Goal: Task Accomplishment & Management: Understand process/instructions

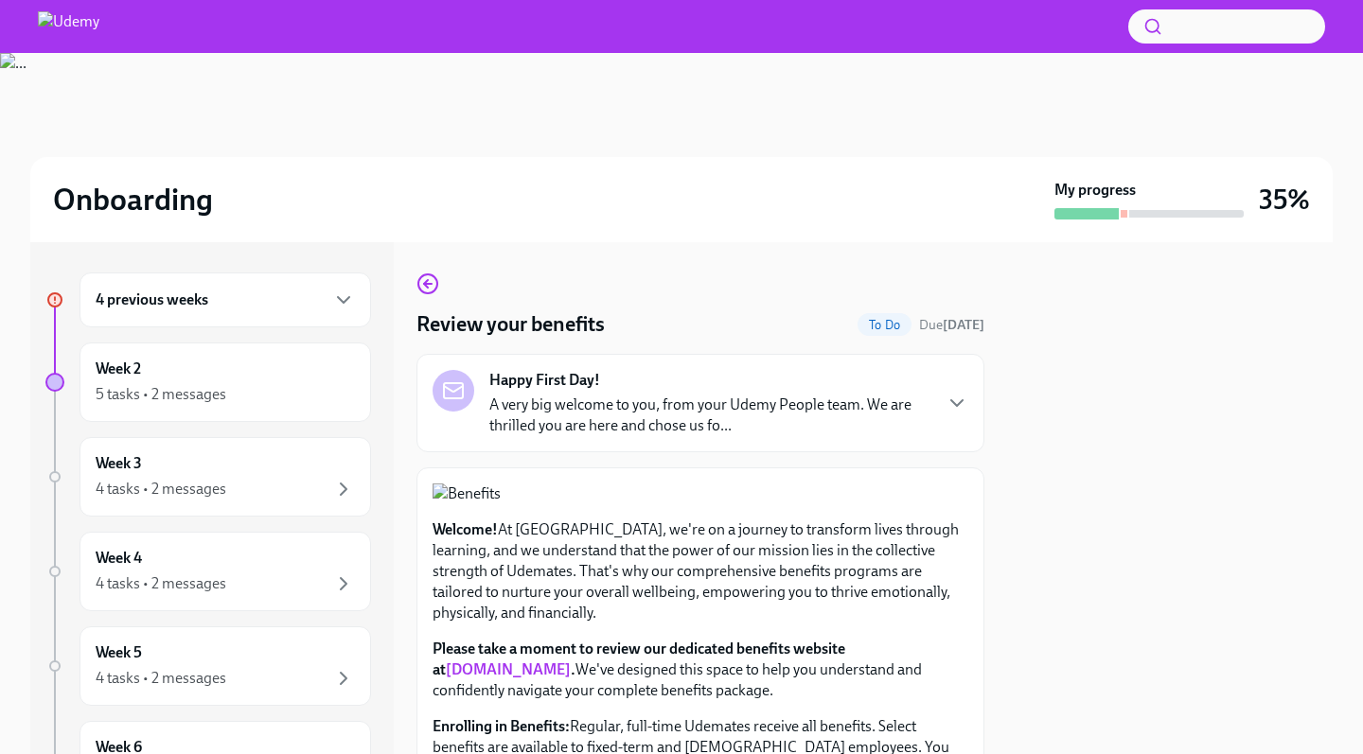
click at [764, 381] on div "Happy First Day! A very big welcome to you, from your Udemy People team. We are…" at bounding box center [709, 403] width 441 height 66
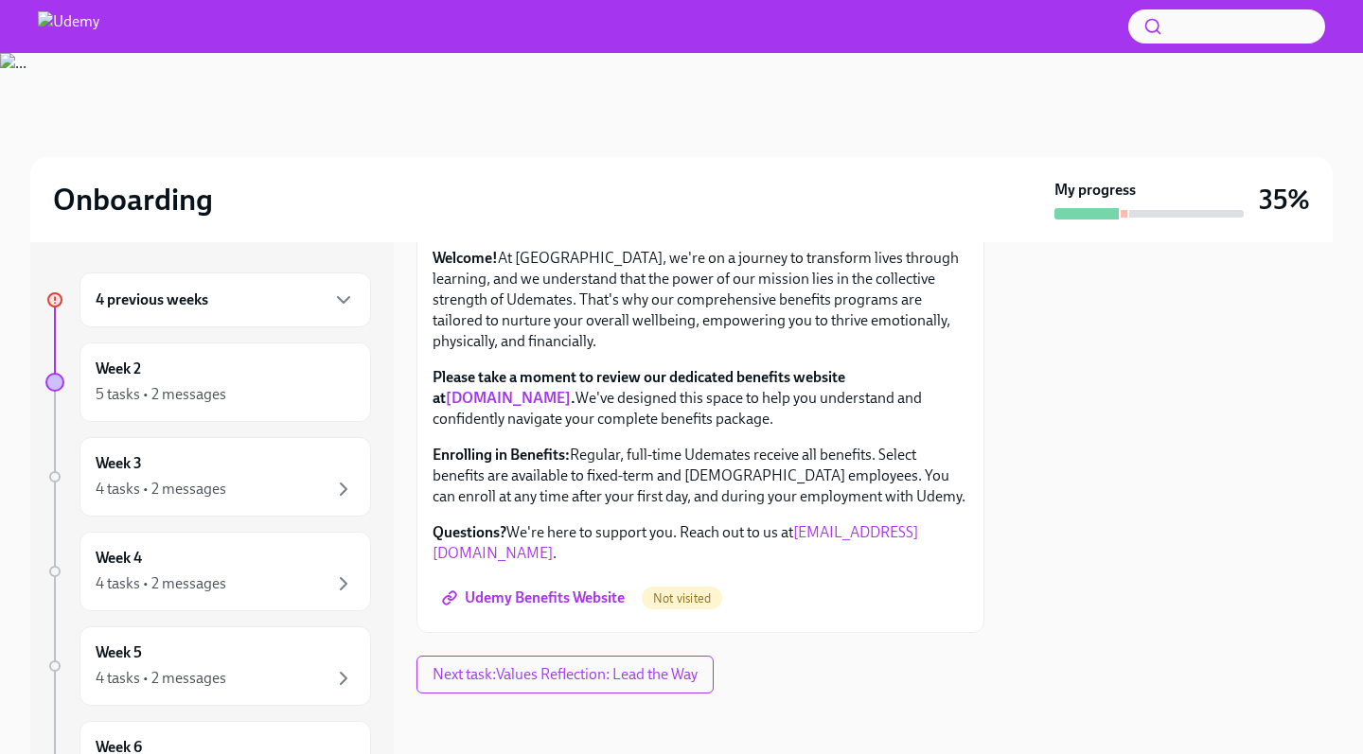
scroll to position [1486, 0]
click at [585, 601] on span "Udemy Benefits Website" at bounding box center [535, 598] width 179 height 19
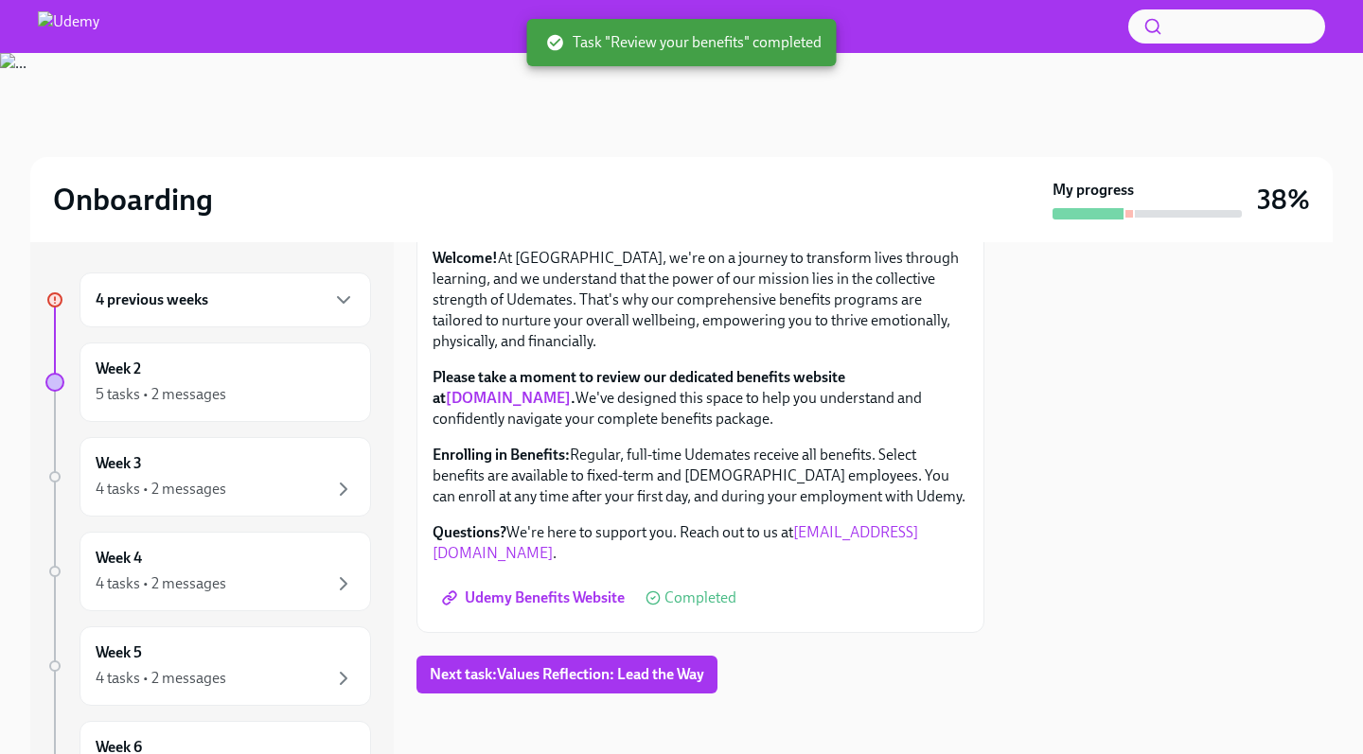
scroll to position [0, 0]
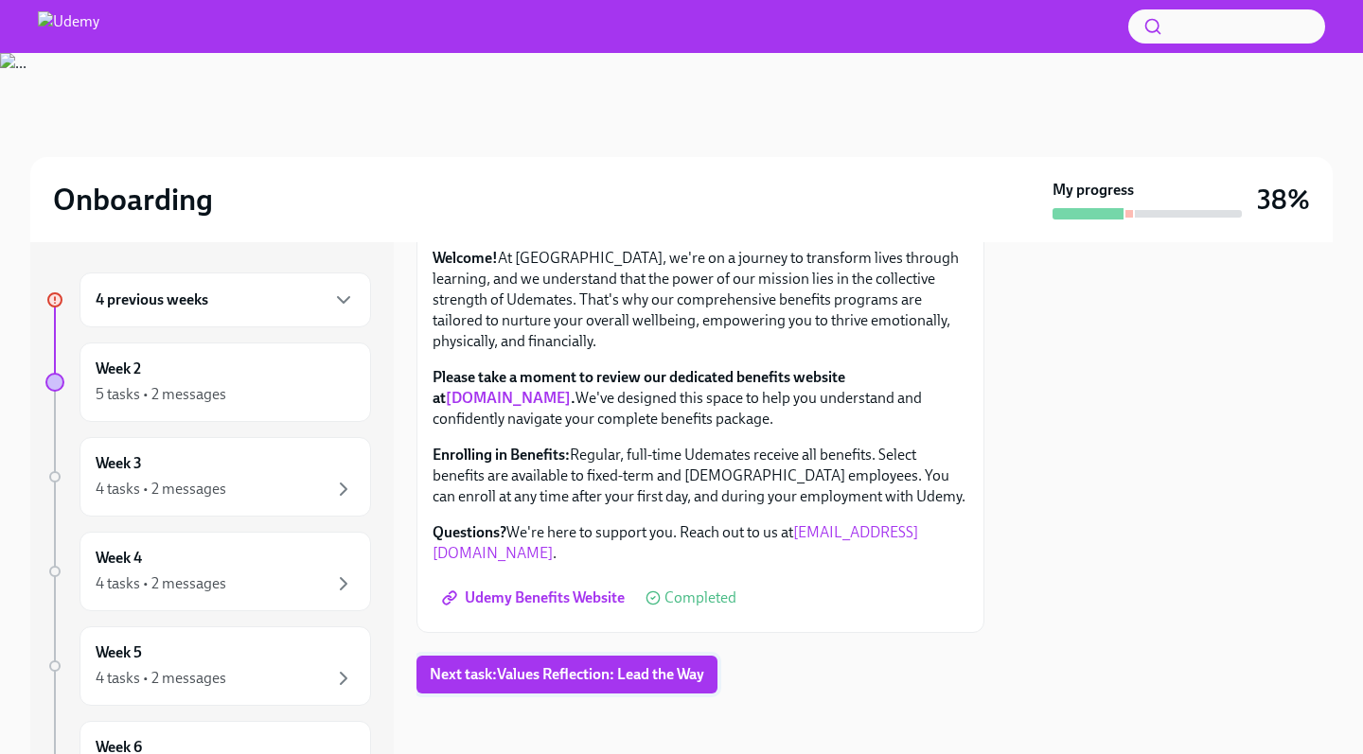
click at [611, 671] on span "Next task : Values Reflection: Lead the Way" at bounding box center [567, 674] width 274 height 19
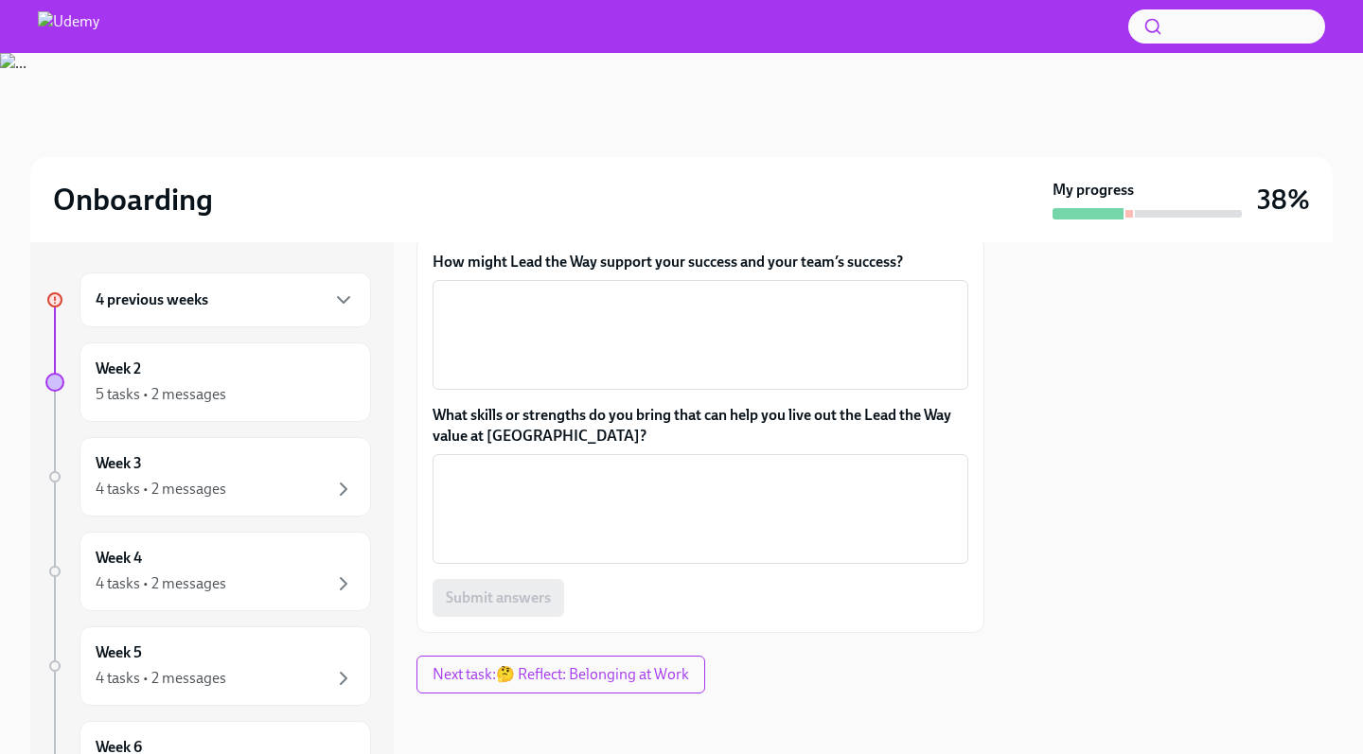
scroll to position [665, 0]
click at [609, 675] on span "Next task : 🤔 Reflect: Belonging at Work" at bounding box center [560, 674] width 256 height 19
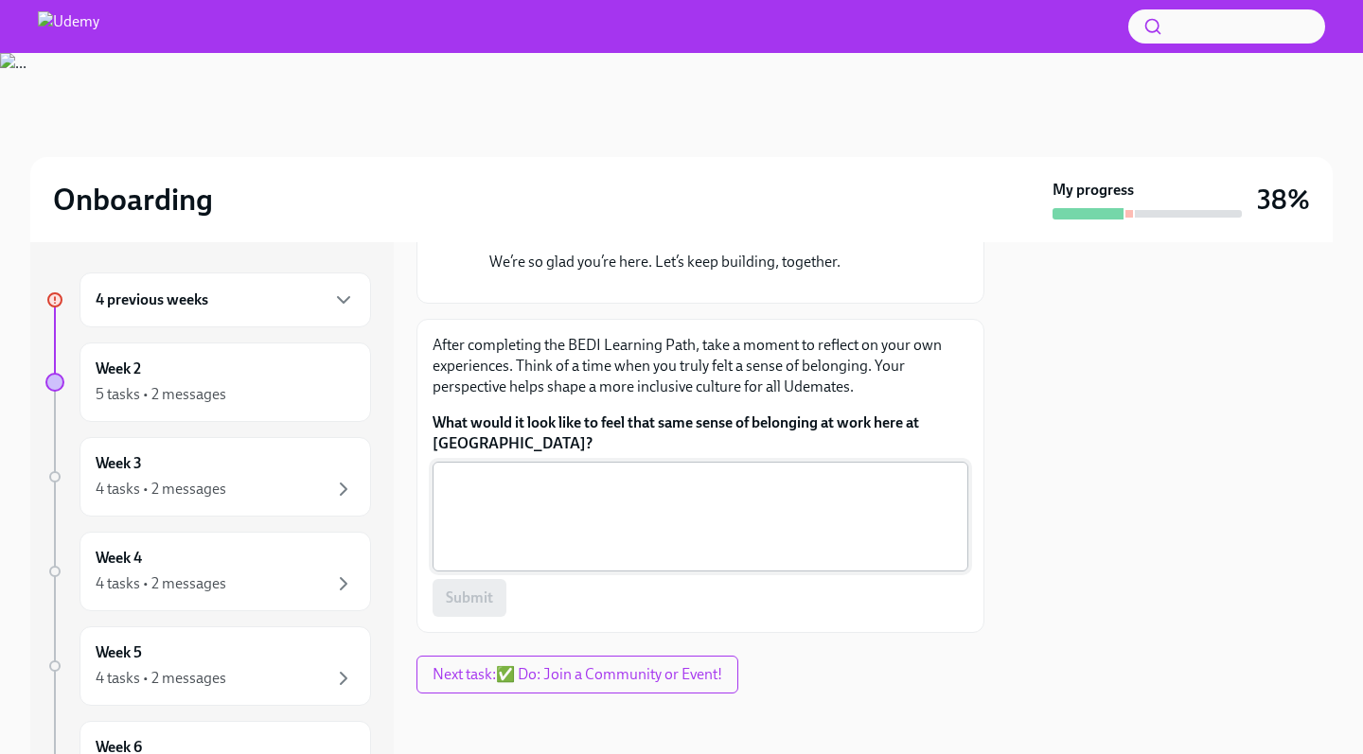
scroll to position [917, 0]
click at [653, 666] on span "Next task : ✅ Do: Join a Community or Event!" at bounding box center [577, 674] width 290 height 19
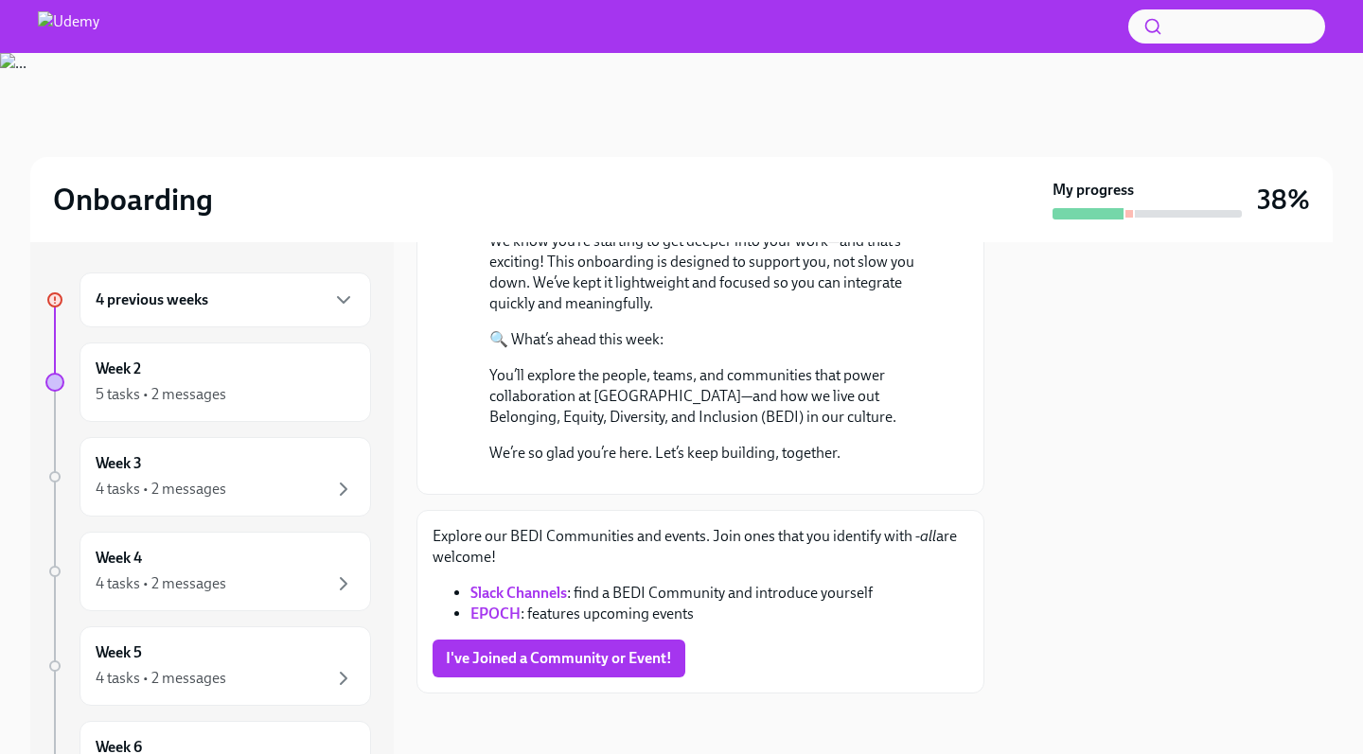
scroll to position [726, 0]
click at [574, 654] on span "I've Joined a Community or Event!" at bounding box center [559, 658] width 226 height 19
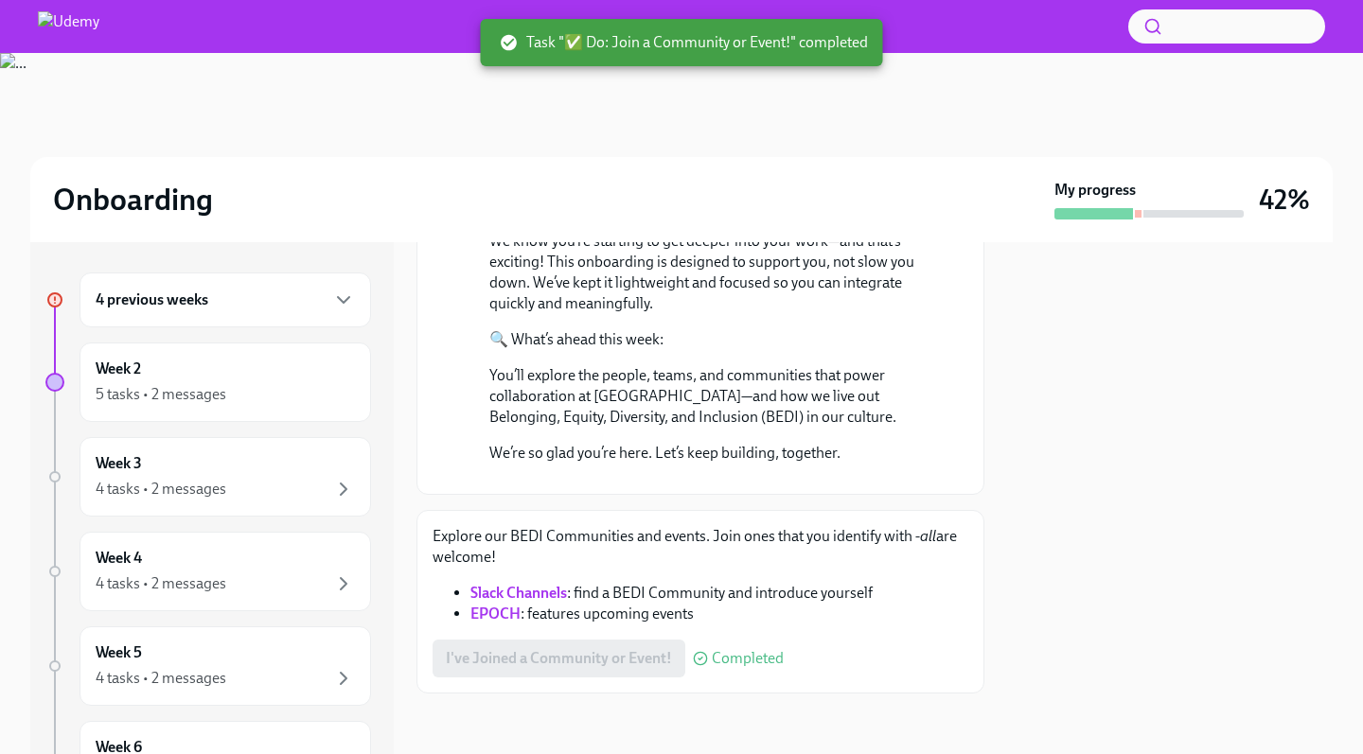
scroll to position [0, 0]
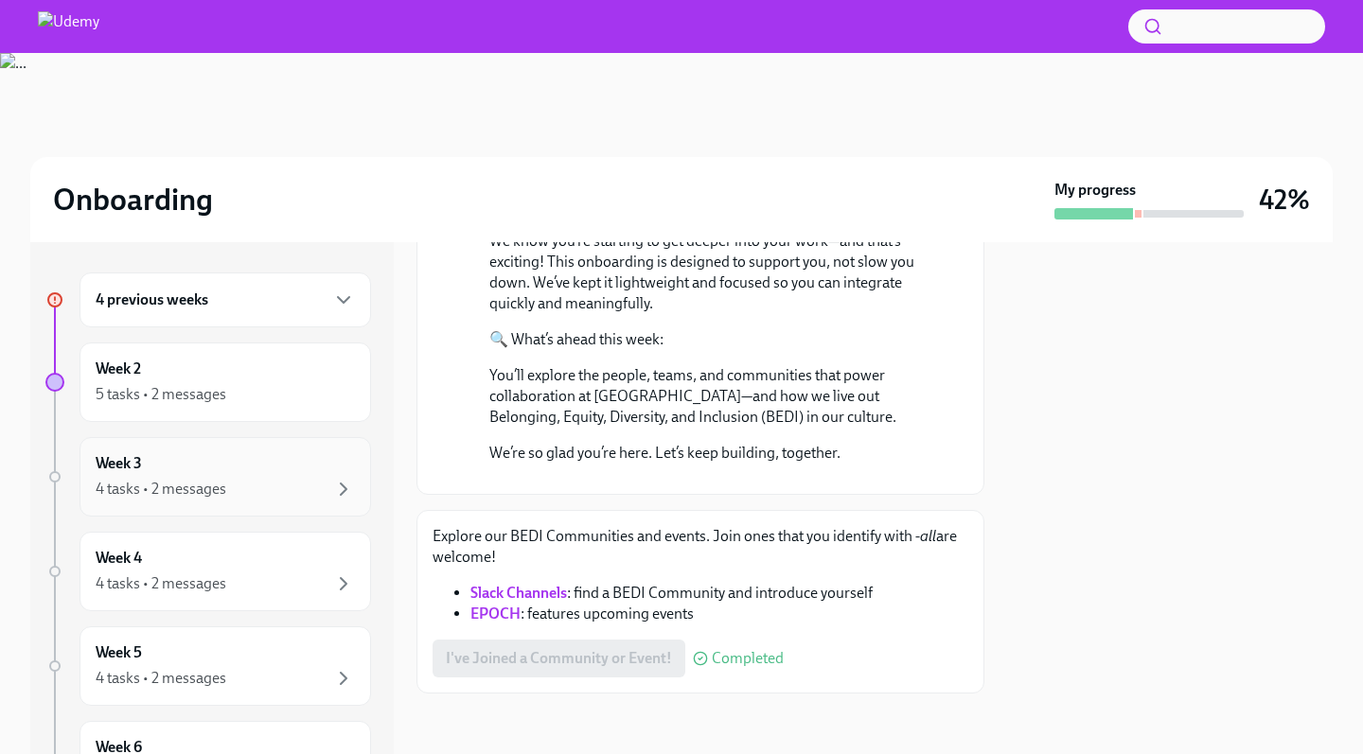
click at [163, 459] on div "Week 3 4 tasks • 2 messages" at bounding box center [225, 476] width 259 height 47
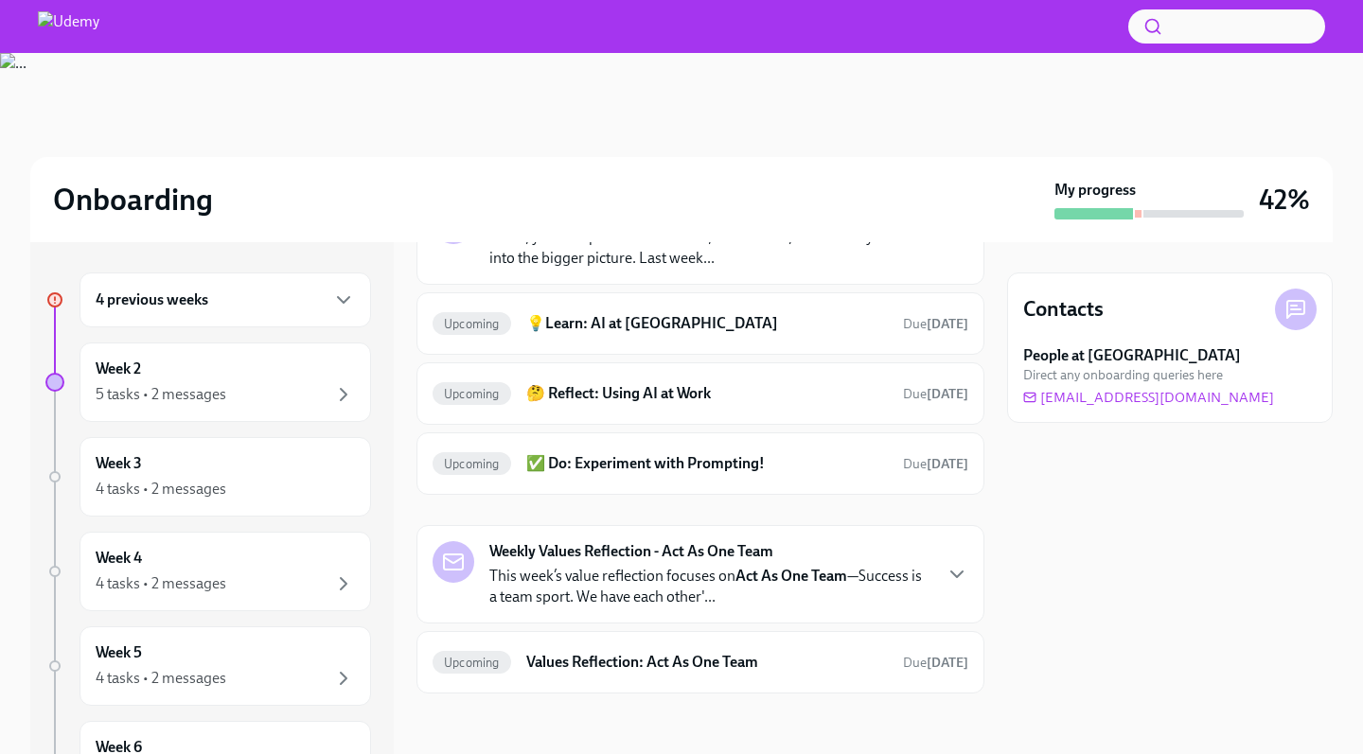
scroll to position [143, 0]
